Goal: Check status: Check status

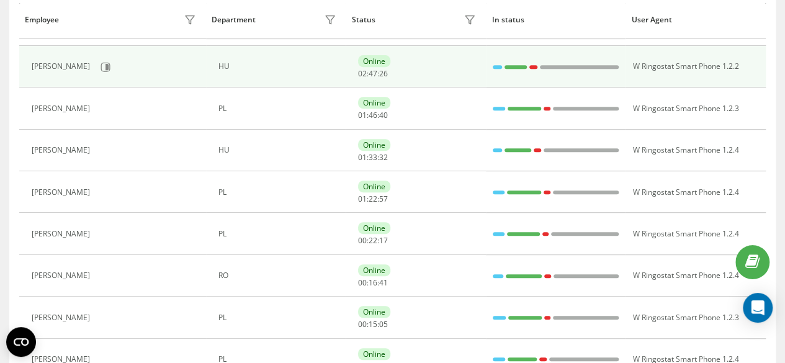
scroll to position [186, 0]
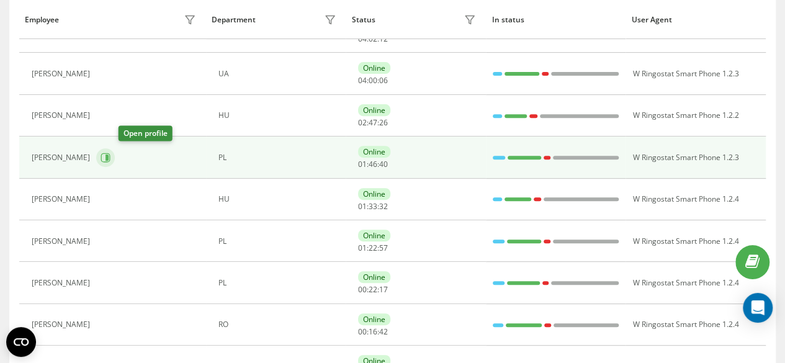
click at [115, 159] on button at bounding box center [105, 157] width 19 height 19
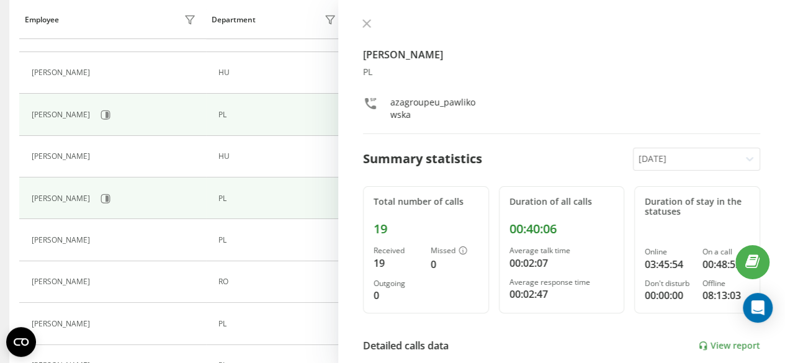
scroll to position [248, 0]
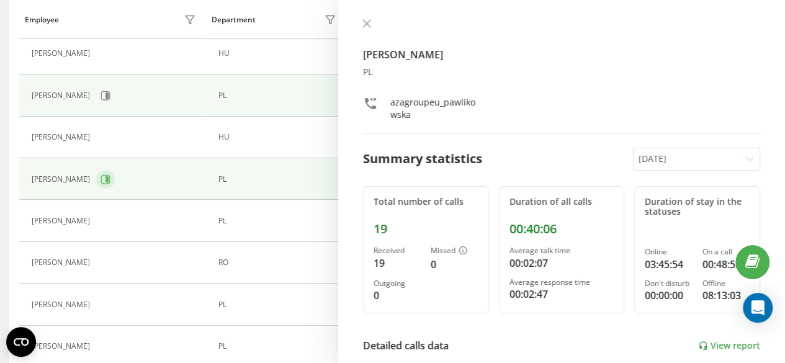
click at [105, 177] on icon at bounding box center [106, 179] width 3 height 6
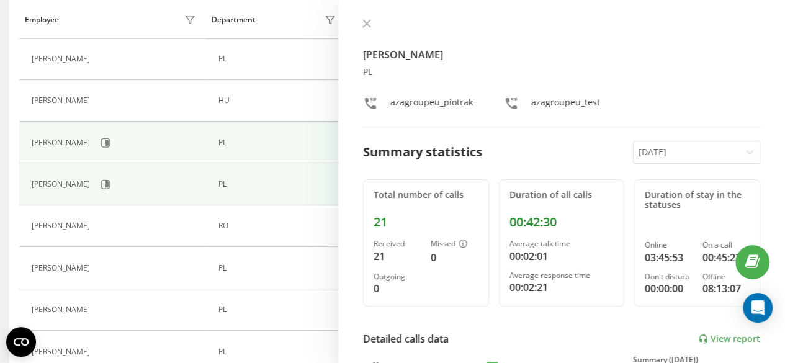
scroll to position [310, 0]
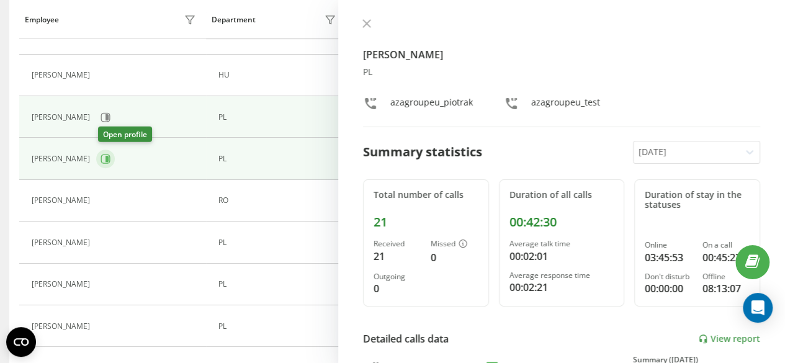
click at [110, 163] on button at bounding box center [105, 159] width 19 height 19
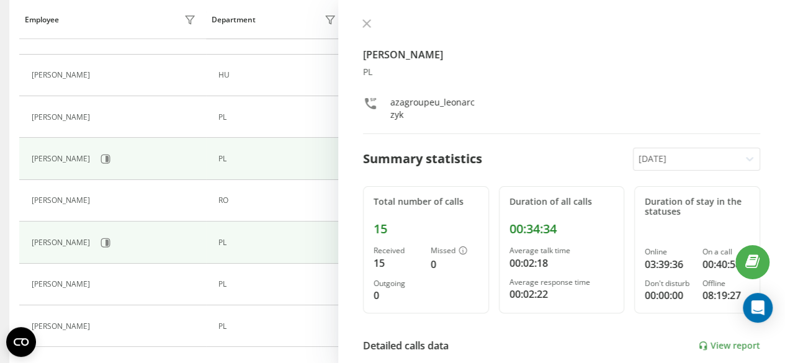
click at [109, 234] on div "[PERSON_NAME]" at bounding box center [116, 242] width 168 height 21
click at [105, 243] on icon at bounding box center [106, 242] width 3 height 6
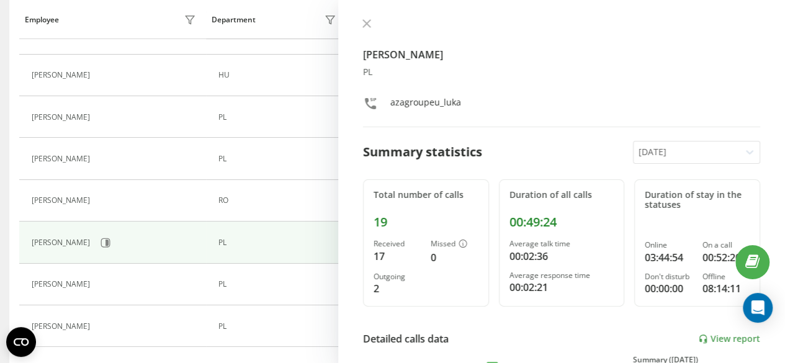
scroll to position [372, 0]
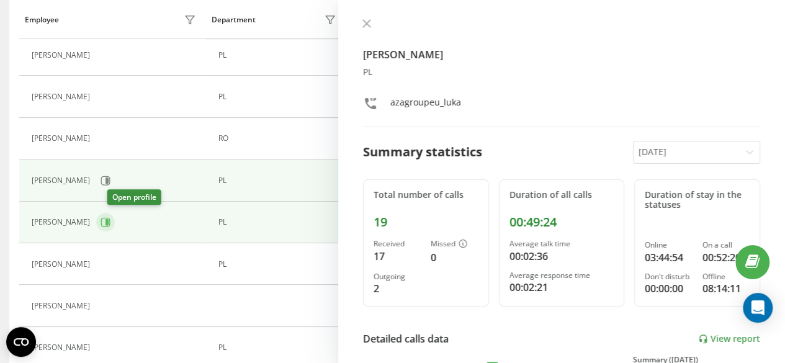
click at [110, 219] on icon at bounding box center [106, 222] width 10 height 10
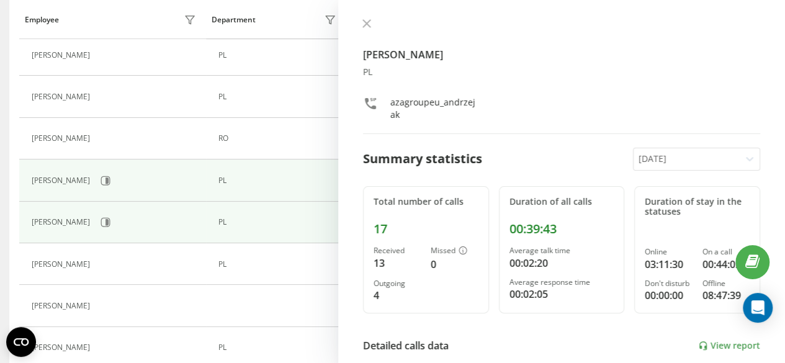
click at [367, 31] on div "[PERSON_NAME] PL azagroupeu_andrzejak" at bounding box center [561, 76] width 397 height 115
click at [370, 27] on icon at bounding box center [366, 23] width 9 height 9
